Goal: Navigation & Orientation: Find specific page/section

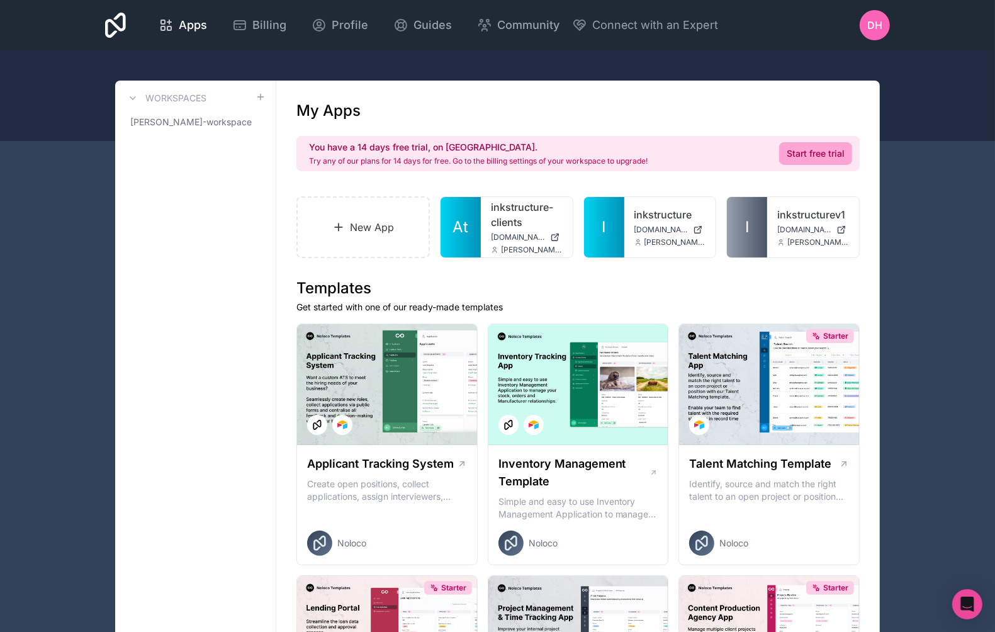
click at [625, 235] on div "inkstructure [DOMAIN_NAME] [PERSON_NAME][EMAIL_ADDRESS][DOMAIN_NAME]" at bounding box center [670, 227] width 92 height 60
click at [0, 0] on icon at bounding box center [0, 0] width 0 height 0
click at [634, 215] on link "inkstructure" at bounding box center [670, 214] width 72 height 15
